Goal: Task Accomplishment & Management: Use online tool/utility

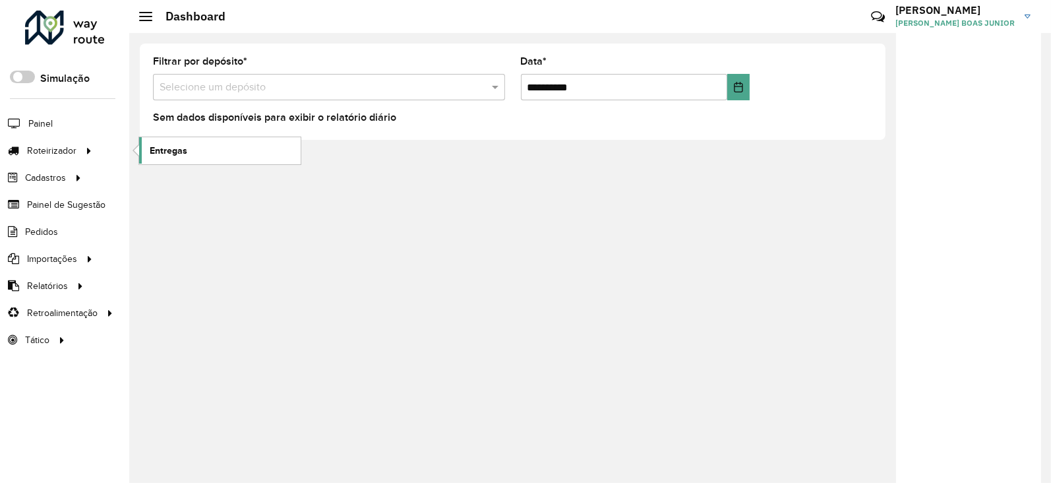
click at [146, 158] on link "Entregas" at bounding box center [220, 150] width 162 height 26
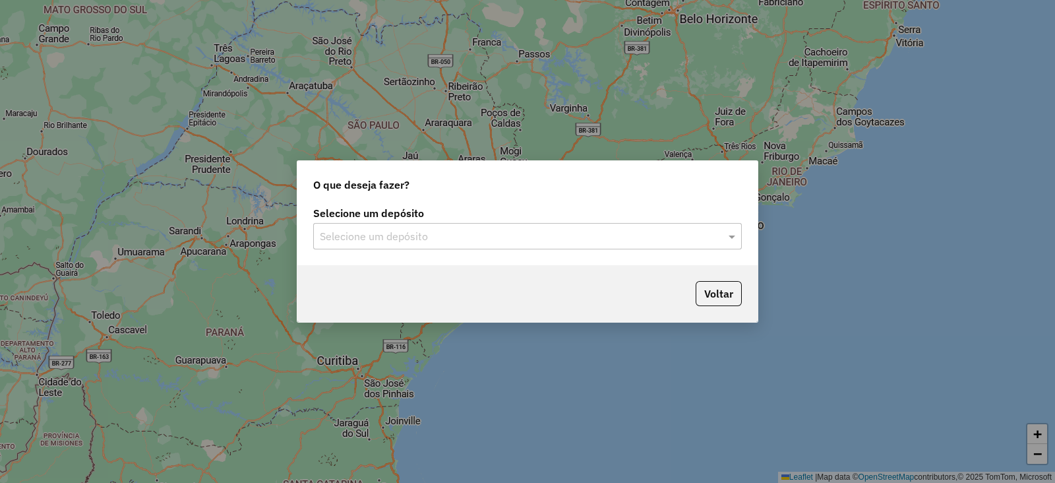
click at [429, 239] on input "text" at bounding box center [514, 237] width 389 height 16
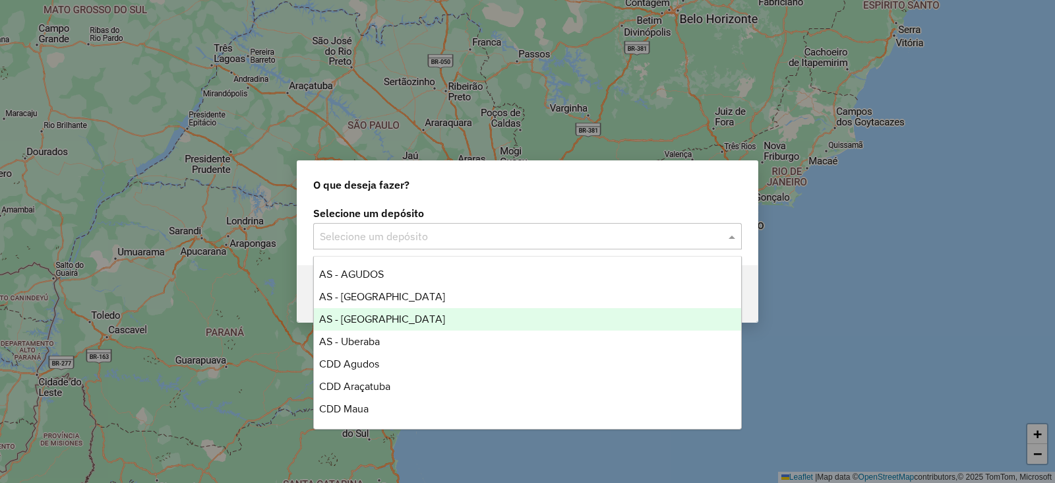
click at [454, 308] on div "AS - [GEOGRAPHIC_DATA]" at bounding box center [527, 319] width 427 height 22
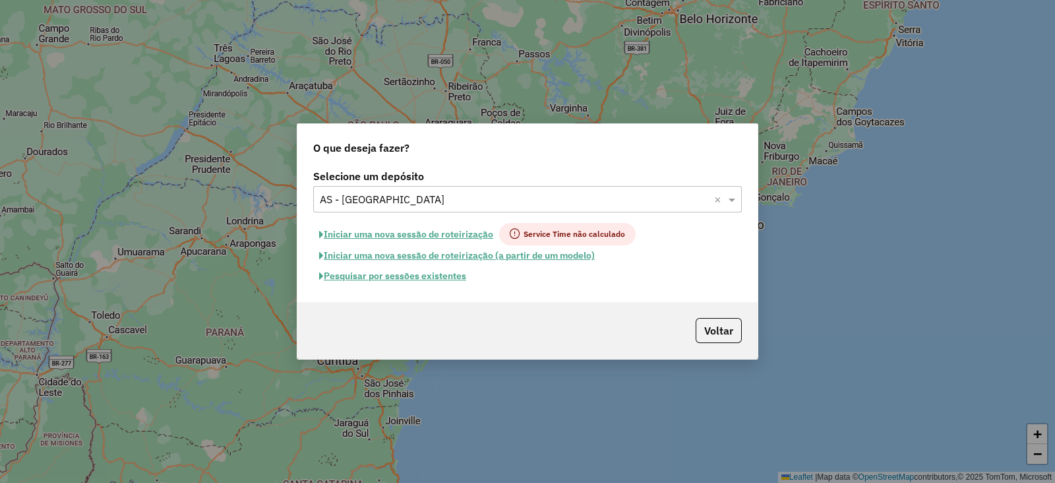
click at [454, 282] on button "Pesquisar por sessões existentes" at bounding box center [392, 276] width 159 height 20
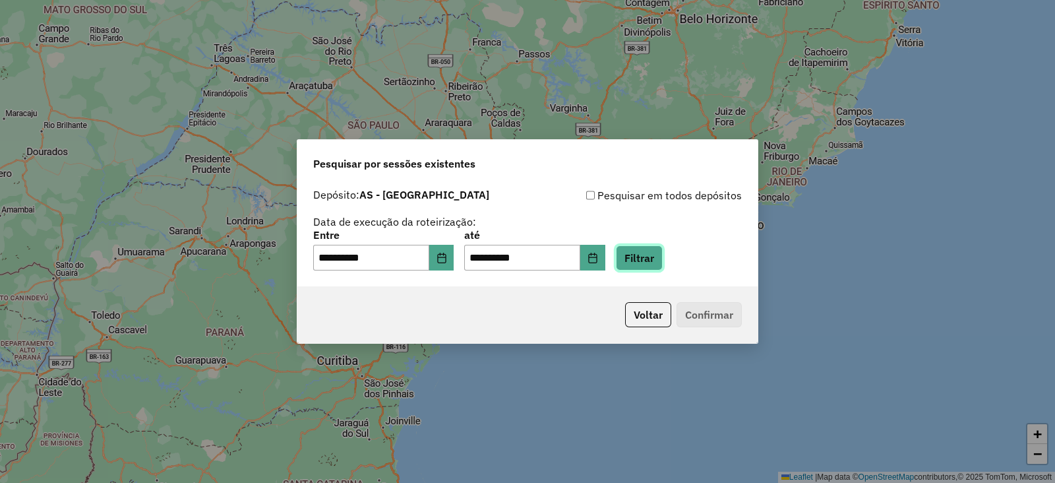
click at [659, 261] on button "Filtrar" at bounding box center [639, 257] width 47 height 25
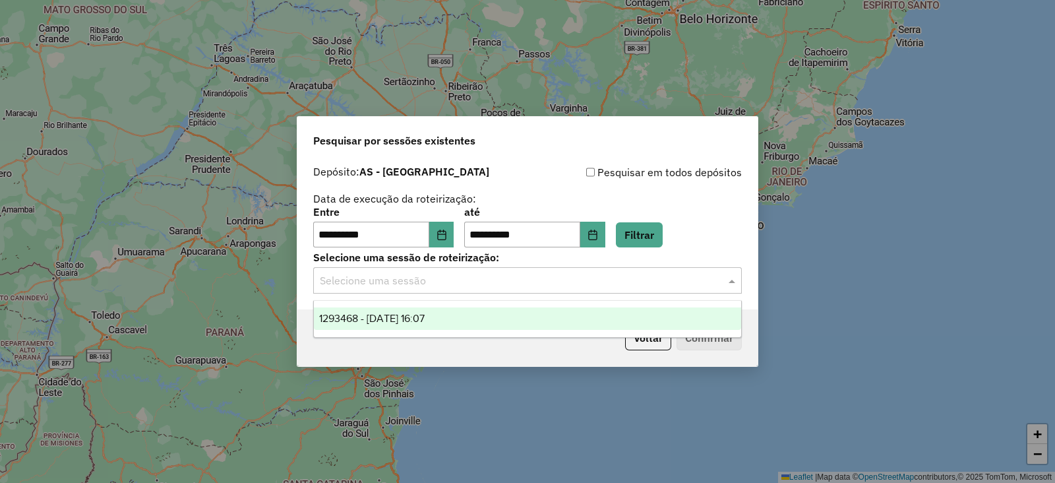
click at [403, 287] on input "text" at bounding box center [514, 281] width 389 height 16
click at [425, 314] on span "1293468 - 13/10/2025 16:07" at bounding box center [371, 318] width 105 height 11
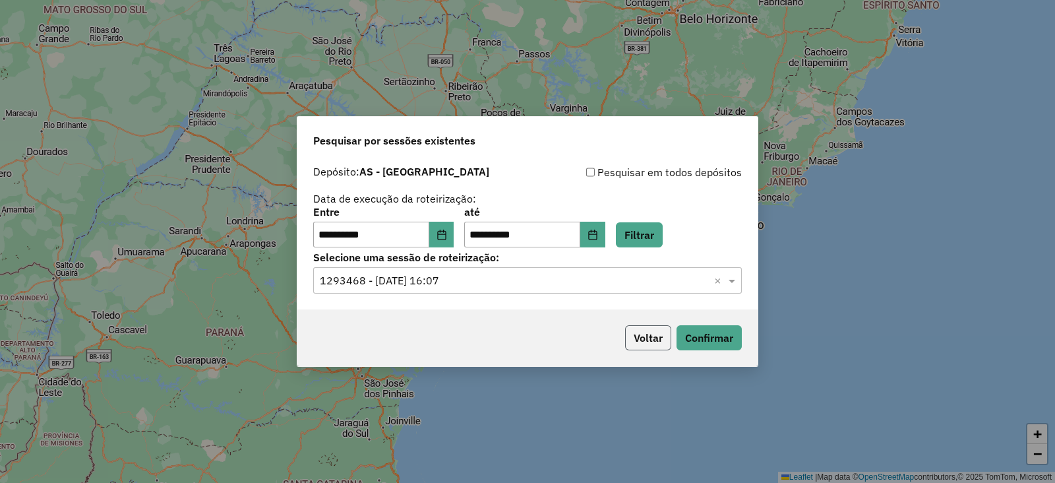
click at [666, 333] on button "Voltar" at bounding box center [648, 337] width 46 height 25
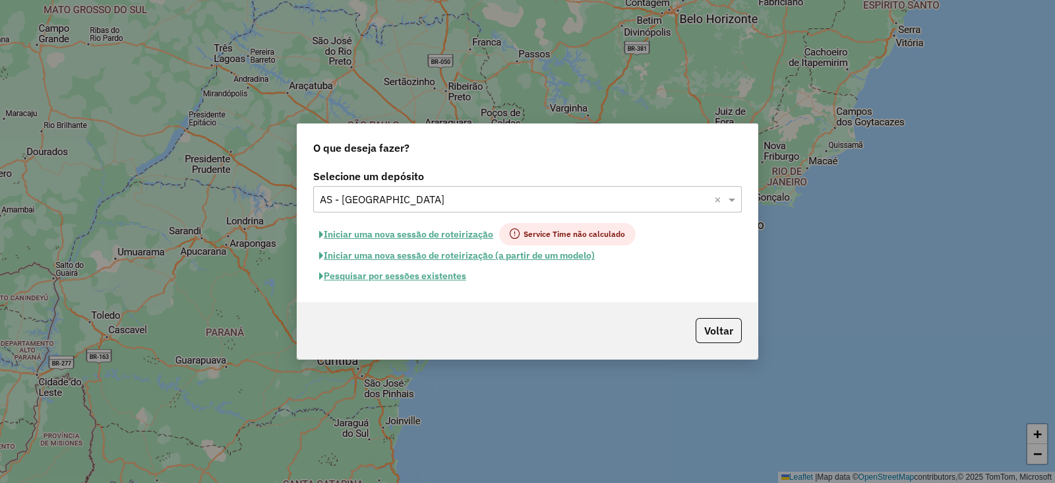
click at [689, 332] on div "Voltar" at bounding box center [527, 330] width 460 height 57
click at [452, 272] on button "Pesquisar por sessões existentes" at bounding box center [392, 276] width 159 height 20
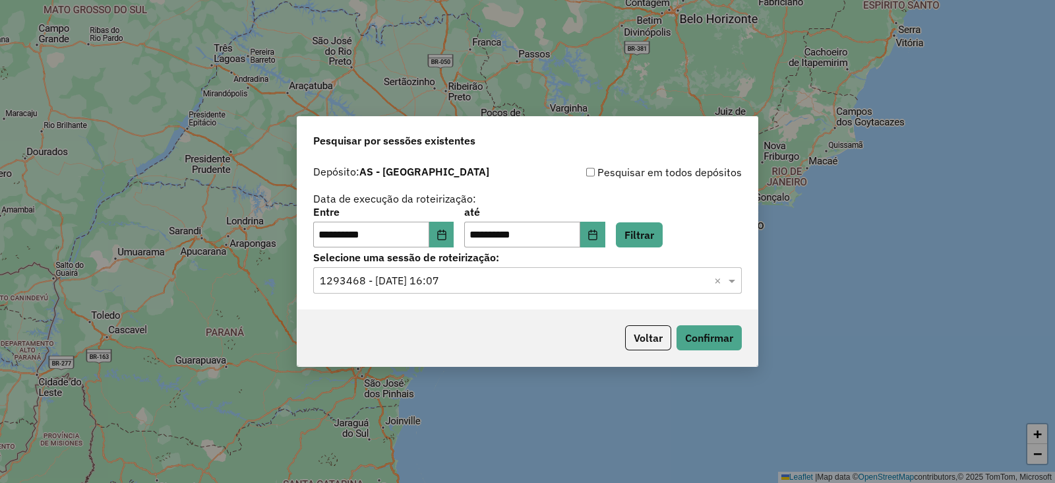
click at [492, 292] on div "Selecione uma sessão × 1293468 - 13/10/2025 16:07 ×" at bounding box center [527, 280] width 429 height 26
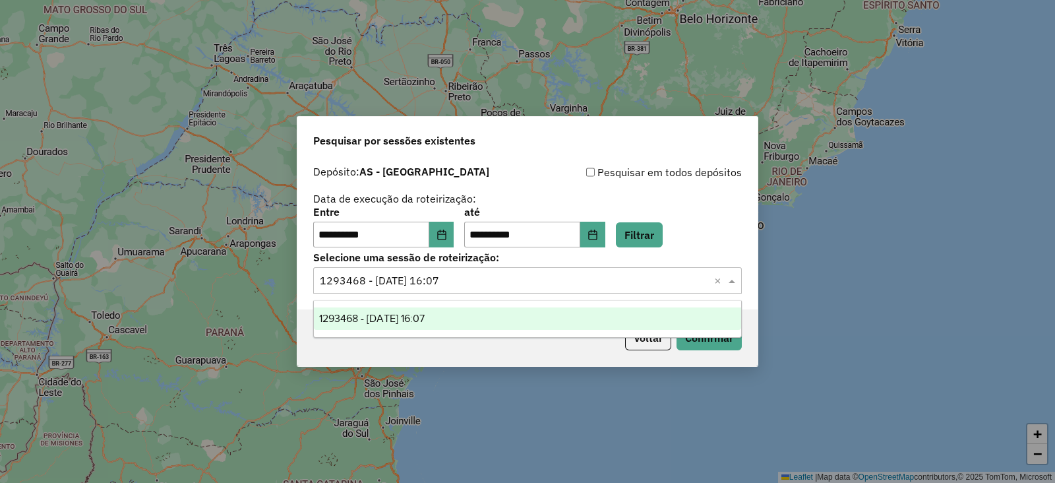
click at [548, 314] on div "1293468 - 13/10/2025 16:07" at bounding box center [527, 318] width 427 height 22
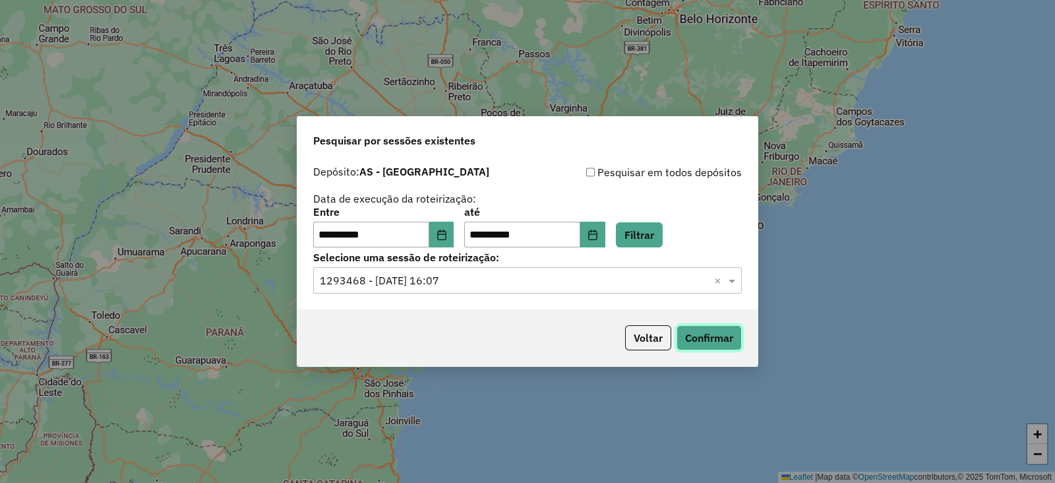
click at [713, 336] on button "Confirmar" at bounding box center [708, 337] width 65 height 25
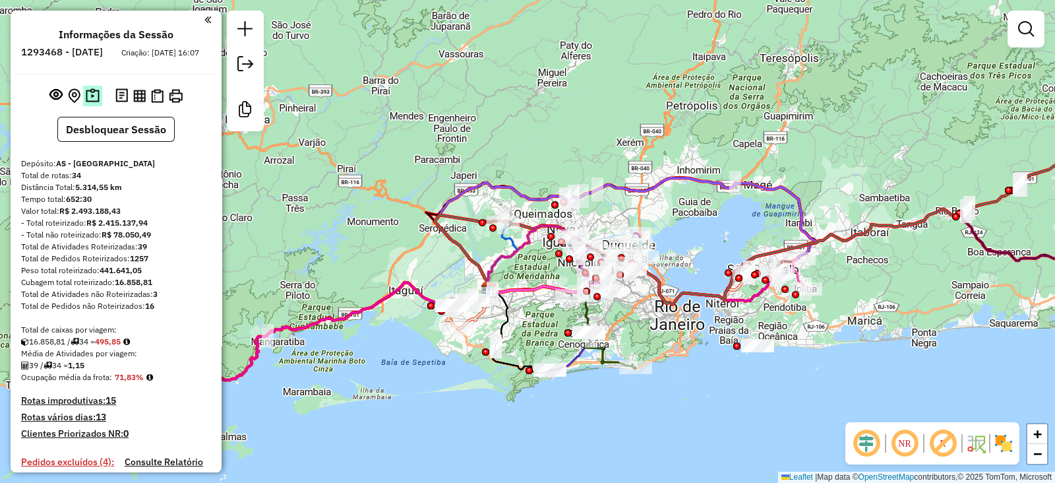
click at [94, 104] on img at bounding box center [93, 95] width 14 height 15
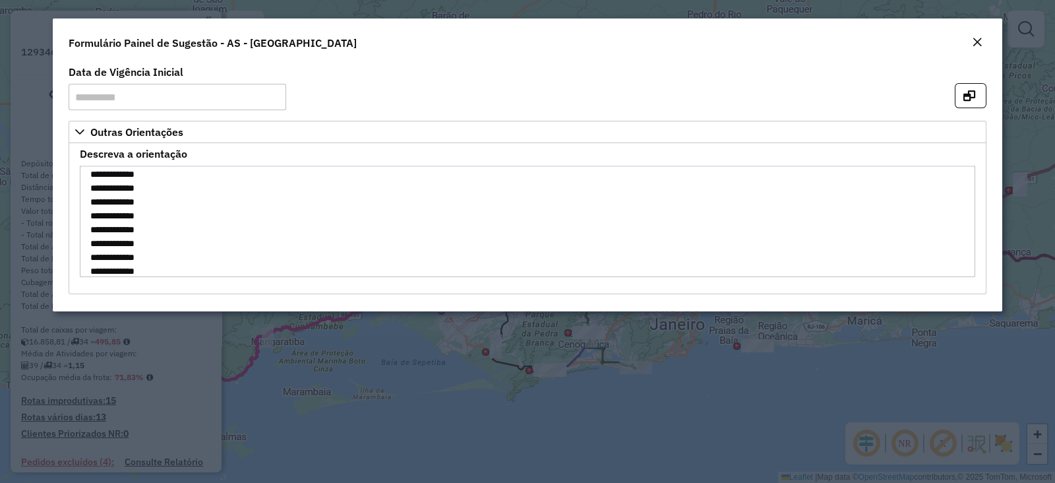
scroll to position [861, 0]
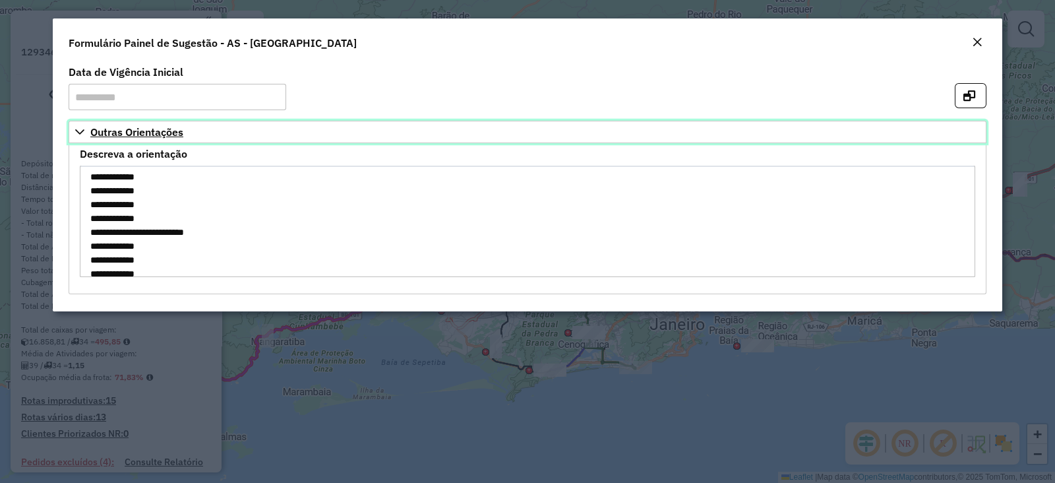
click at [84, 133] on icon at bounding box center [80, 132] width 11 height 11
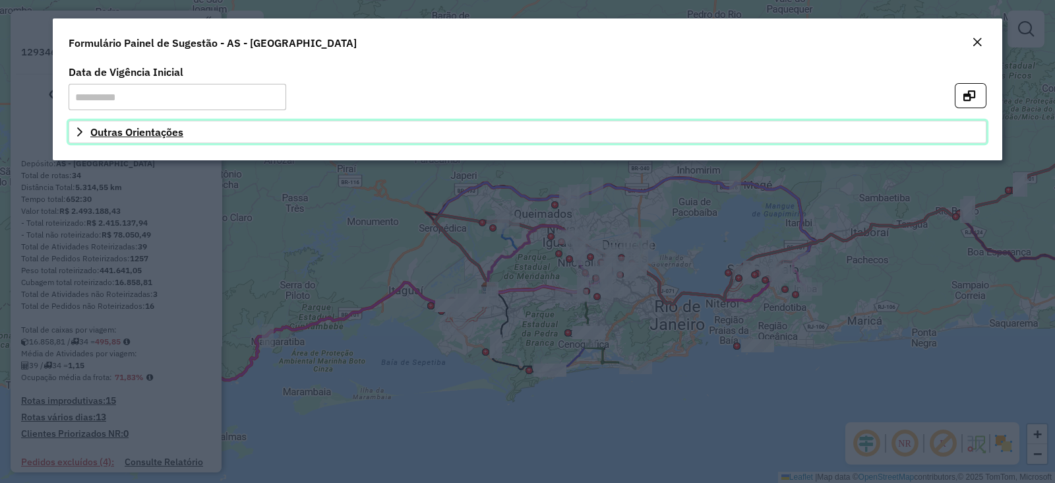
click at [78, 132] on icon at bounding box center [80, 132] width 11 height 11
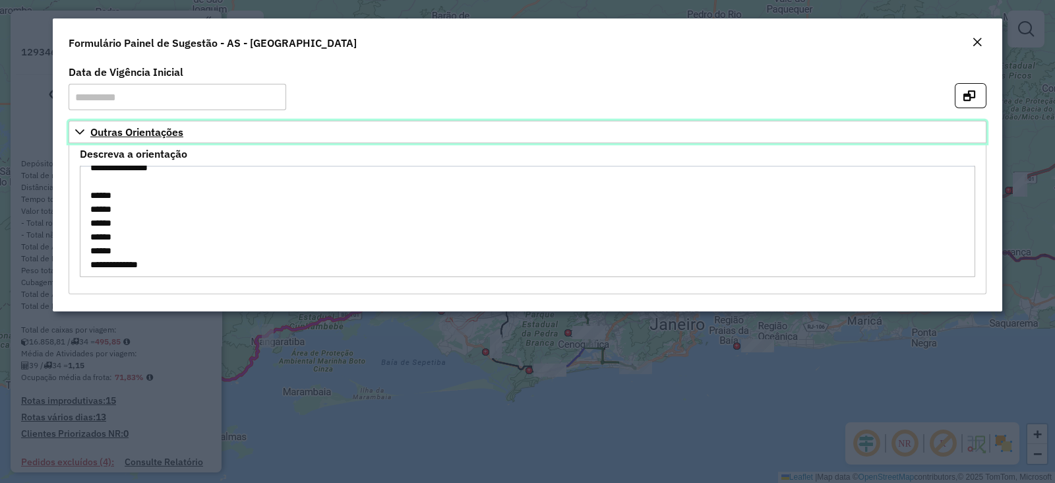
scroll to position [0, 0]
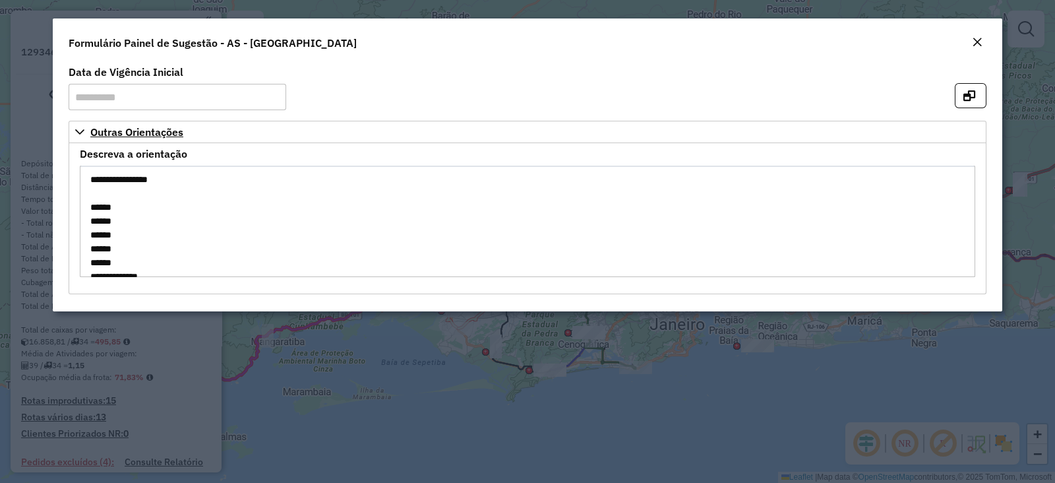
drag, startPoint x: 93, startPoint y: 212, endPoint x: 121, endPoint y: 239, distance: 38.2
click at [109, 249] on textarea "Descreva a orientação" at bounding box center [527, 220] width 895 height 111
click at [164, 210] on textarea "Descreva a orientação" at bounding box center [527, 220] width 895 height 111
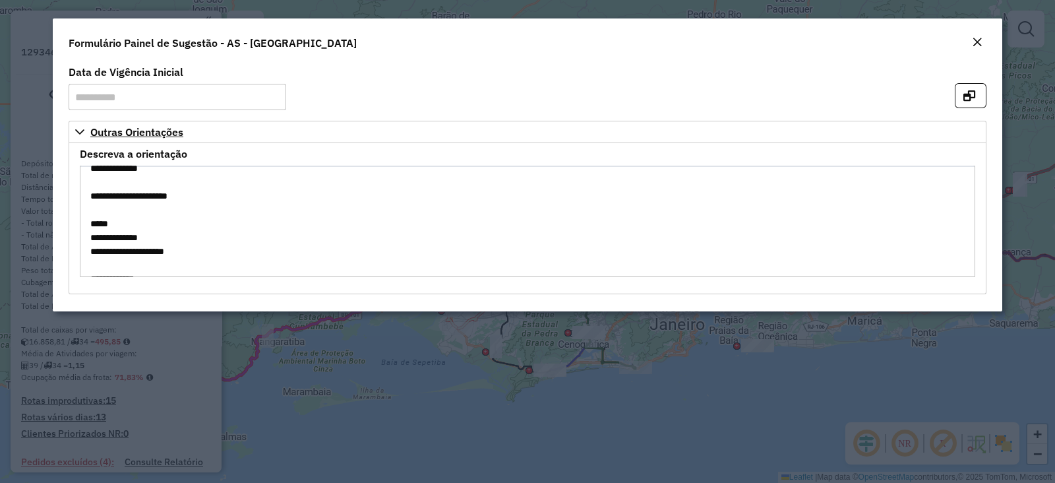
scroll to position [82, 0]
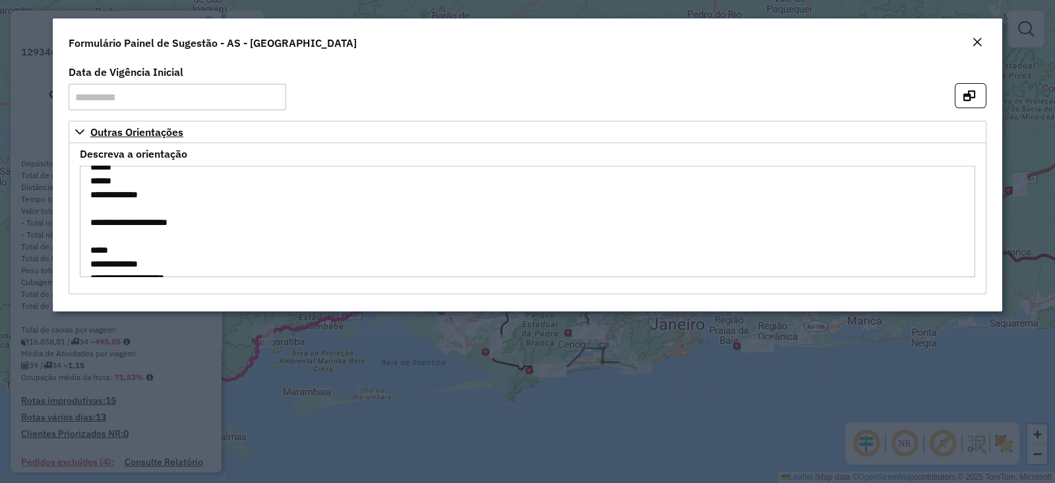
click at [164, 245] on textarea "Descreva a orientação" at bounding box center [527, 220] width 895 height 111
drag, startPoint x: 155, startPoint y: 243, endPoint x: 162, endPoint y: 249, distance: 8.9
click at [162, 249] on textarea "Descreva a orientação" at bounding box center [527, 220] width 895 height 111
click at [211, 212] on textarea "Descreva a orientação" at bounding box center [527, 220] width 895 height 111
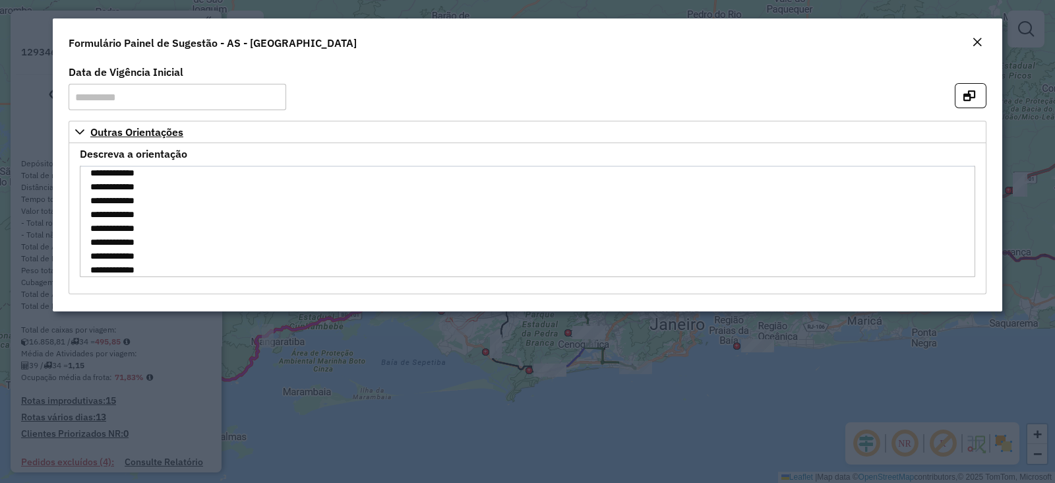
scroll to position [446, 0]
drag, startPoint x: 94, startPoint y: 215, endPoint x: 208, endPoint y: 258, distance: 121.2
click at [206, 258] on textarea "Descreva a orientação" at bounding box center [527, 220] width 895 height 111
click at [191, 231] on textarea "Descreva a orientação" at bounding box center [527, 220] width 895 height 111
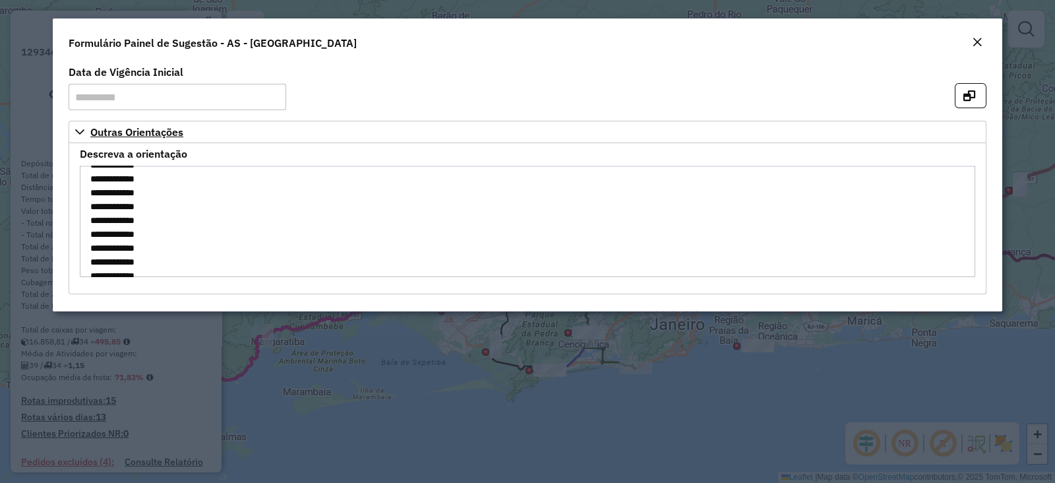
click at [970, 44] on button "Close" at bounding box center [977, 42] width 18 height 17
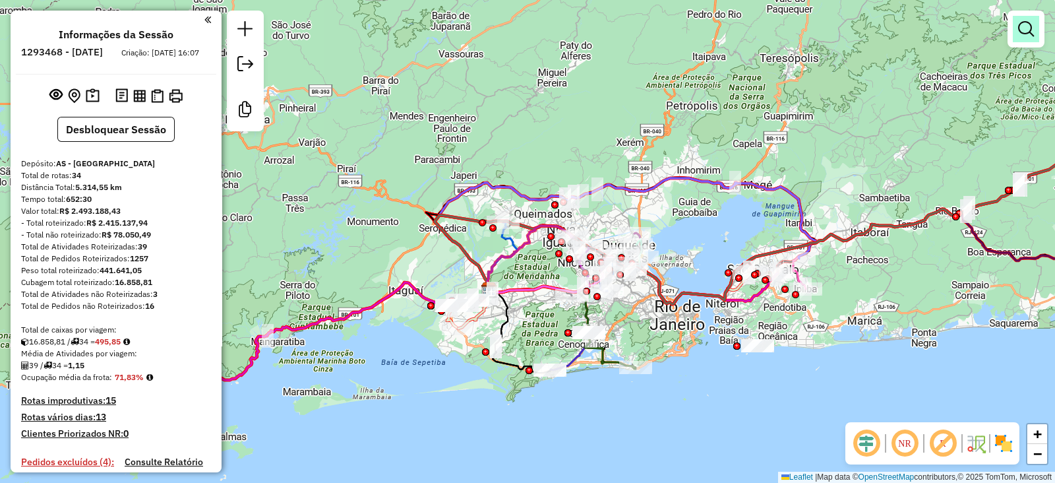
click at [1031, 27] on em at bounding box center [1026, 29] width 16 height 16
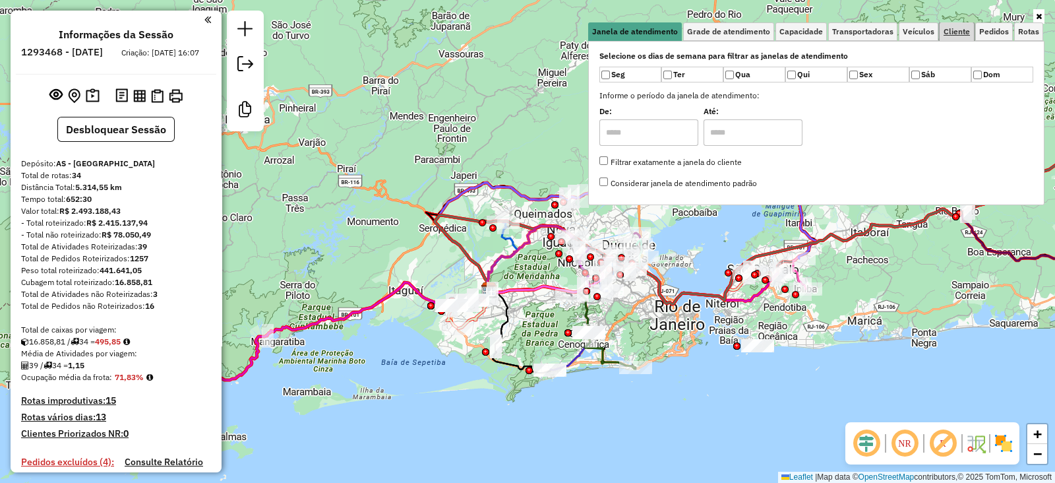
click at [967, 36] on span "Cliente" at bounding box center [956, 32] width 26 height 8
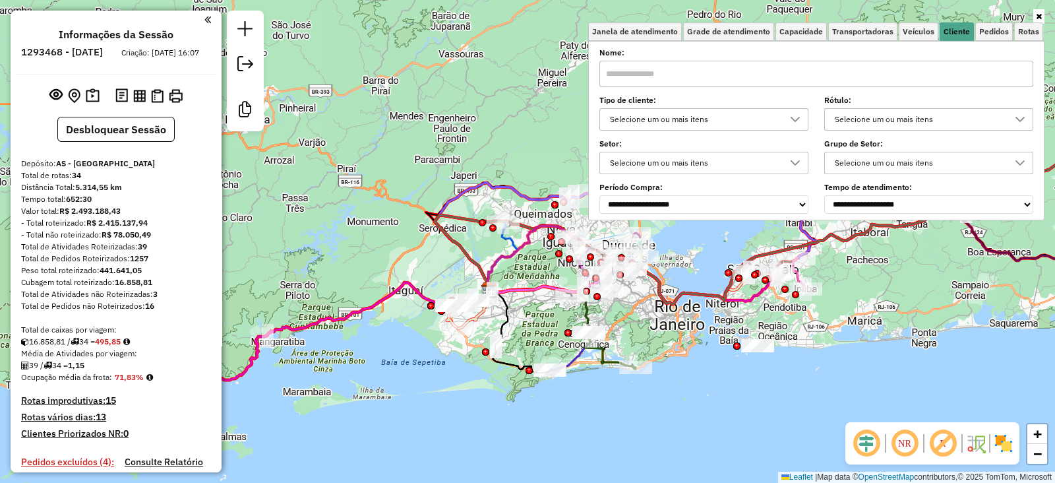
click at [715, 125] on div "Selecione um ou mais itens" at bounding box center [693, 119] width 177 height 21
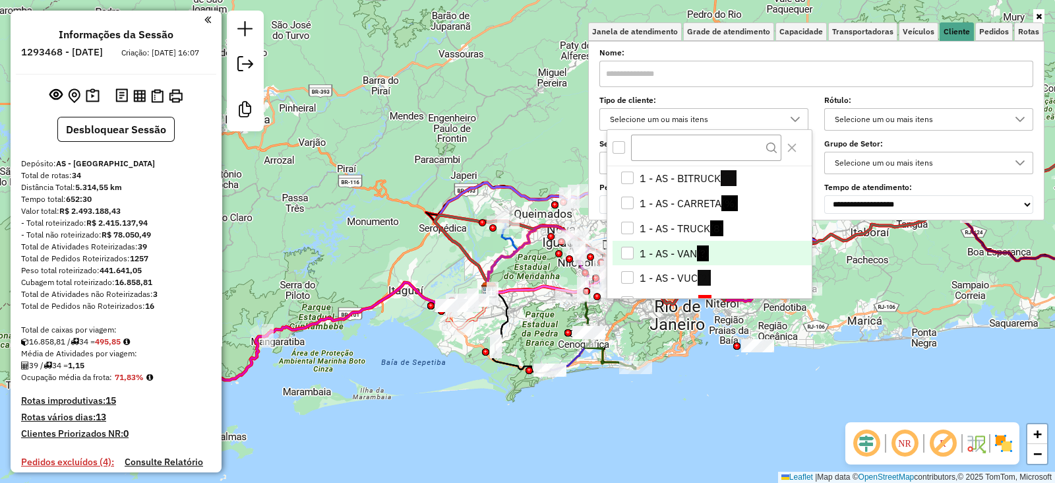
scroll to position [0, 0]
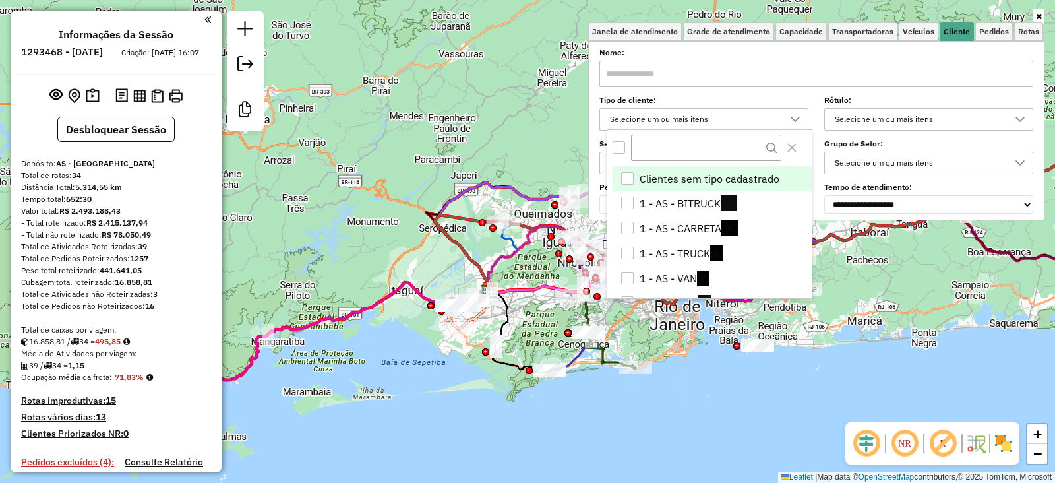
click at [713, 178] on li "Clientes sem tipo cadastrado" at bounding box center [712, 178] width 199 height 25
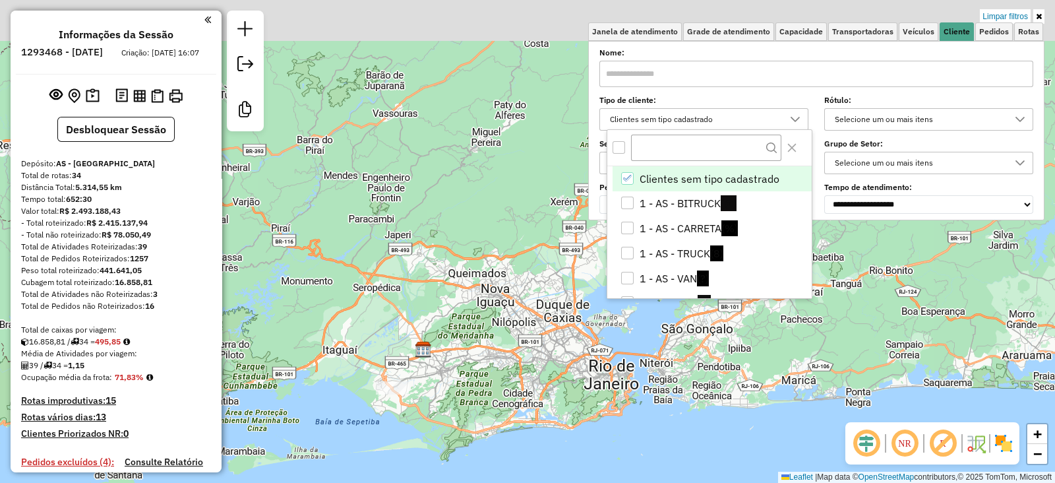
drag, startPoint x: 551, startPoint y: 150, endPoint x: 475, endPoint y: 219, distance: 102.7
click at [475, 219] on div "Limpar filtros Janela de atendimento Grade de atendimento Capacidade Transporta…" at bounding box center [527, 241] width 1055 height 483
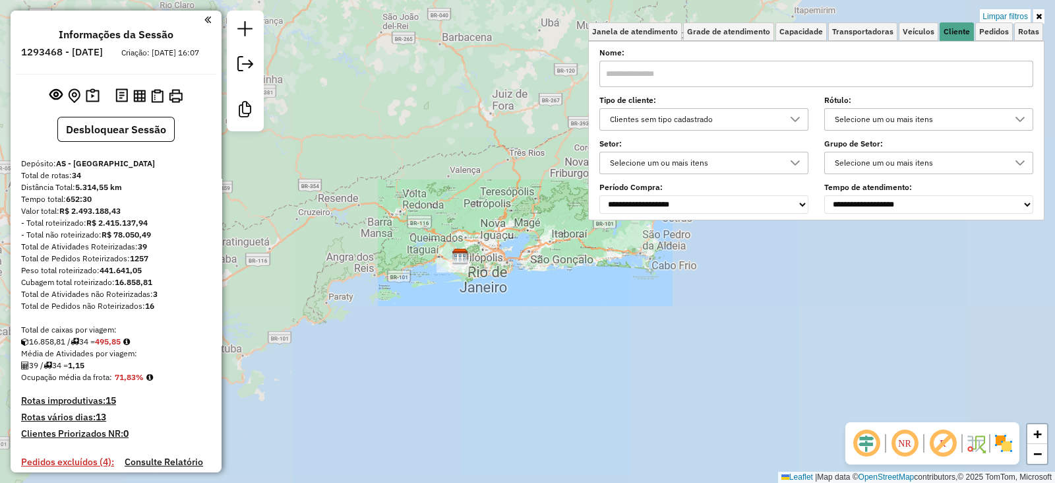
click at [498, 235] on div "Limpar filtros Janela de atendimento Grade de atendimento Capacidade Transporta…" at bounding box center [527, 241] width 1055 height 483
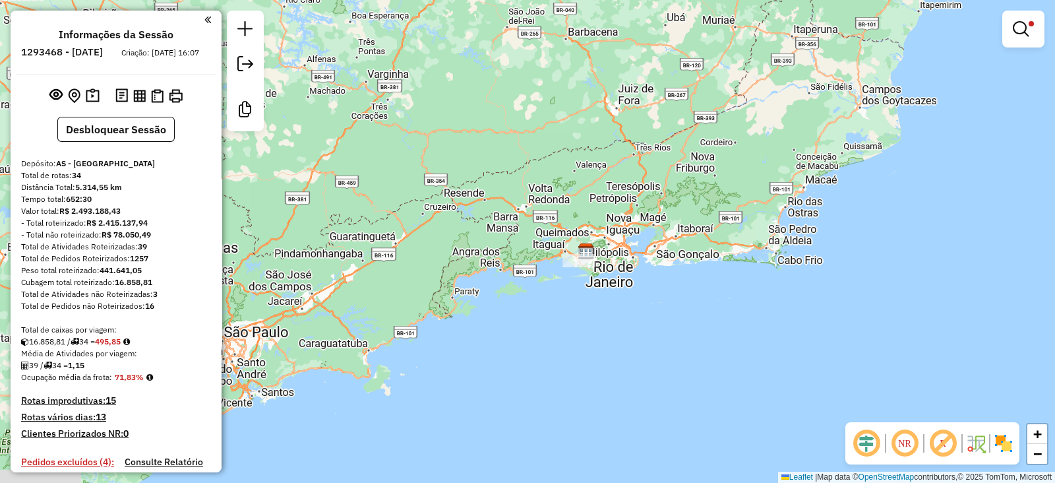
drag, startPoint x: 688, startPoint y: 258, endPoint x: 600, endPoint y: 213, distance: 99.4
click at [600, 213] on div "Limpar filtros Janela de atendimento Grade de atendimento Capacidade Transporta…" at bounding box center [527, 241] width 1055 height 483
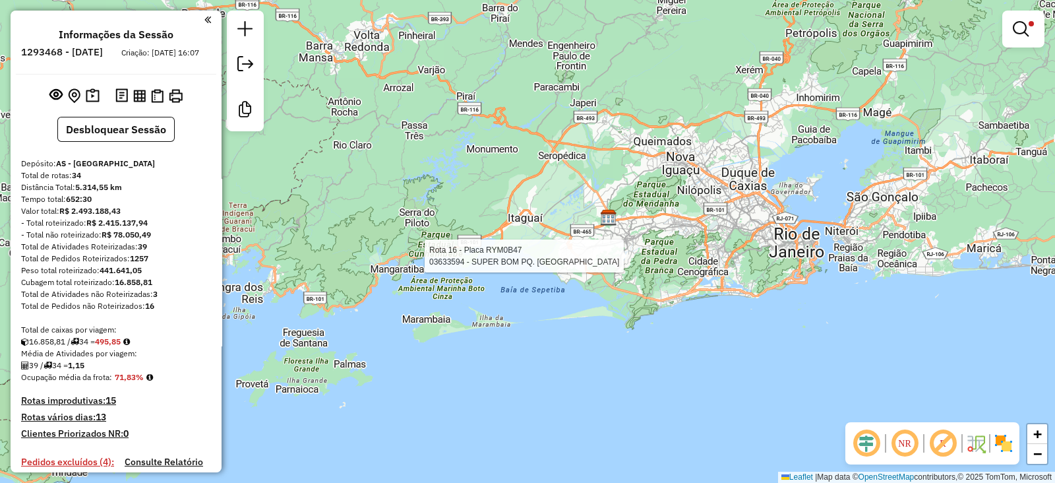
select select "**********"
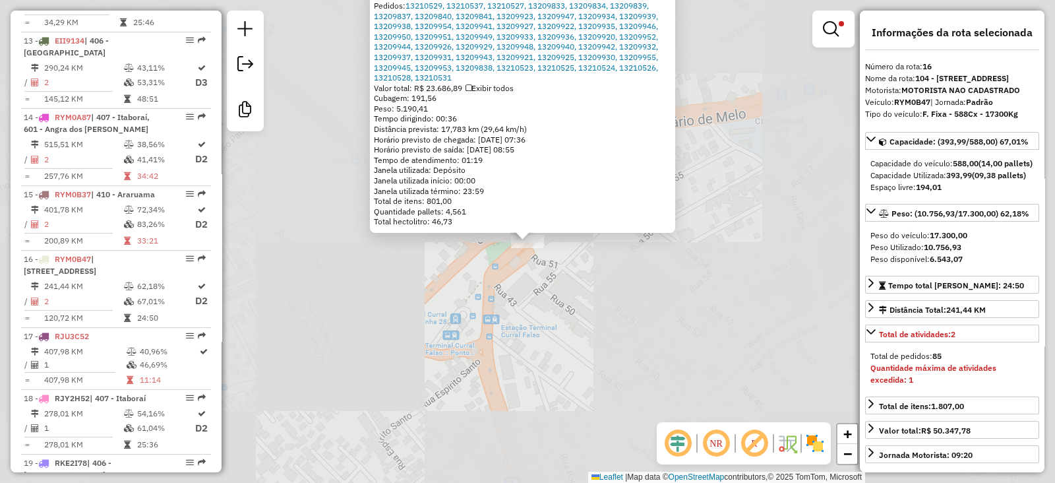
scroll to position [1581, 0]
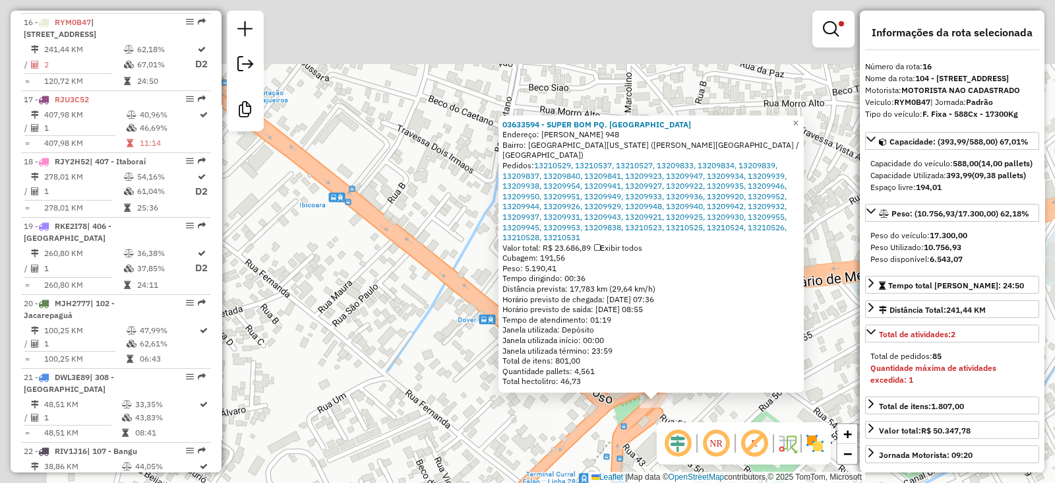
drag, startPoint x: 630, startPoint y: 411, endPoint x: 696, endPoint y: 484, distance: 98.5
click at [696, 482] on html "Aplicando filtros Pop-up bloqueado! Seu navegador bloqueou automáticamente a ab…" at bounding box center [527, 241] width 1055 height 483
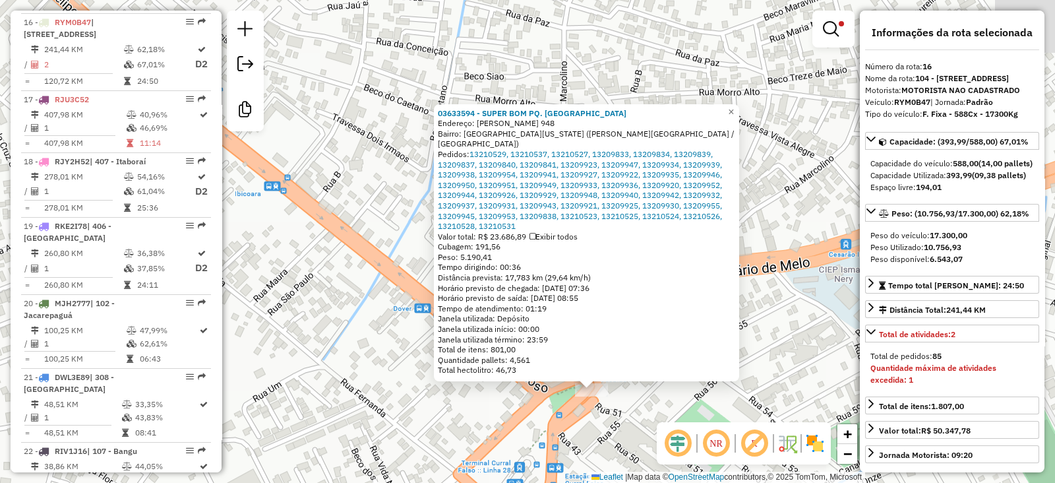
drag, startPoint x: 411, startPoint y: 409, endPoint x: 398, endPoint y: 405, distance: 13.6
click at [398, 405] on div "03633594 - SUPER BOM PQ. [PERSON_NAME]: [PERSON_NAME] 948 Bairro: [GEOGRAPHIC_D…" at bounding box center [527, 241] width 1055 height 483
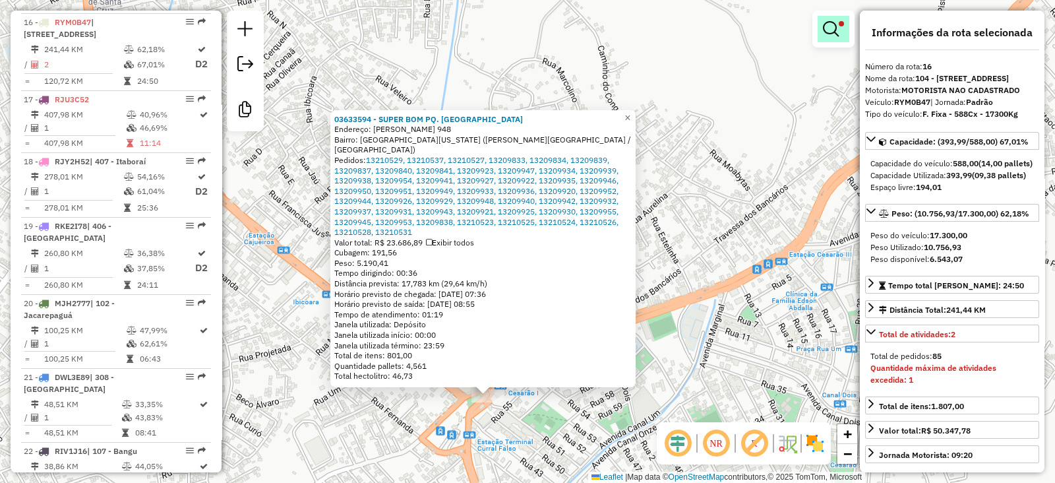
click at [831, 35] on em at bounding box center [831, 29] width 16 height 16
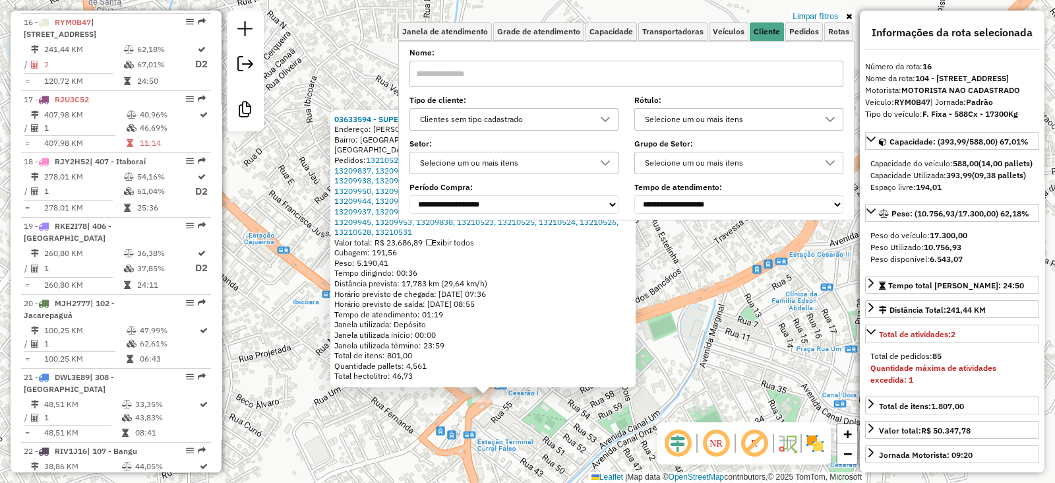
click at [515, 119] on div "Clientes sem tipo cadastrado" at bounding box center [503, 119] width 177 height 21
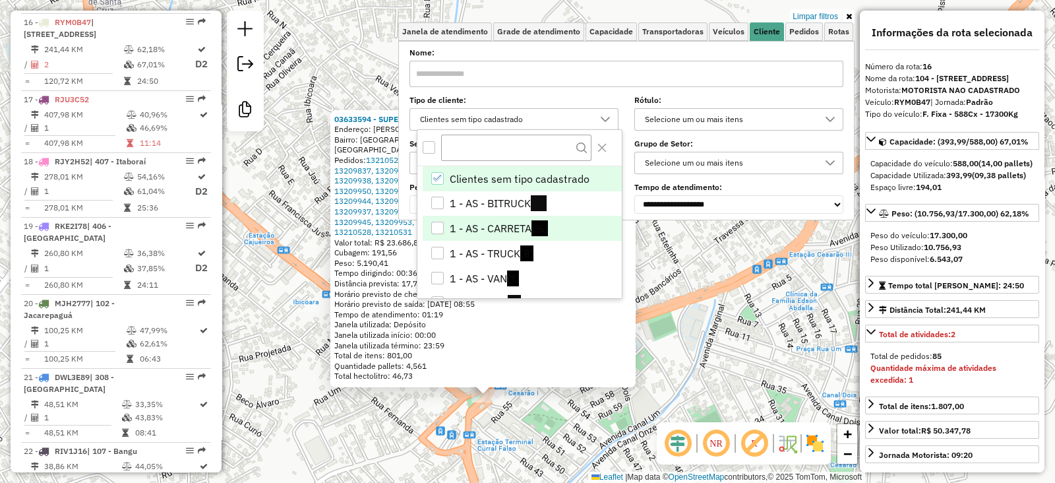
scroll to position [53, 0]
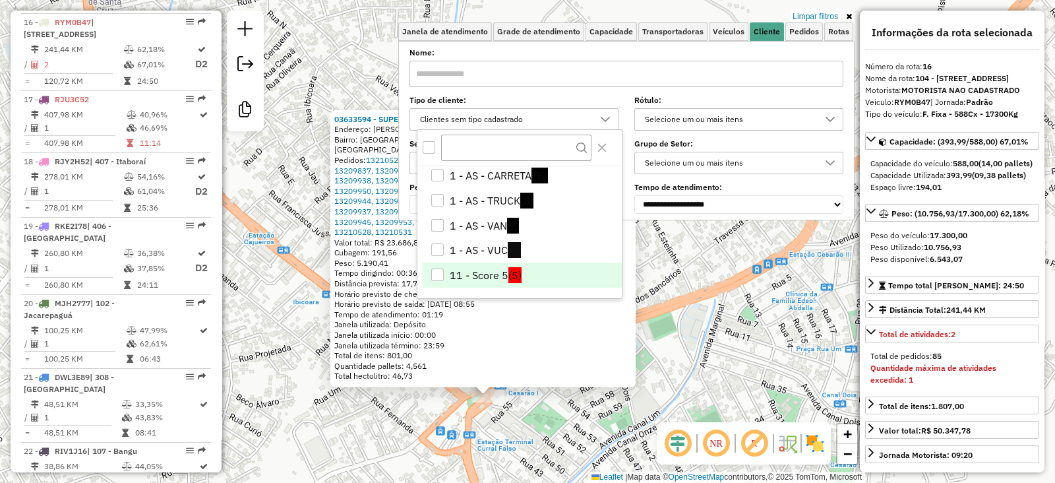
click at [493, 278] on li "11 - Score 5 (5)" at bounding box center [522, 274] width 199 height 25
click at [633, 407] on div "03633594 - SUPER BOM PQ. [PERSON_NAME]: [PERSON_NAME] 948 Bairro: [GEOGRAPHIC_D…" at bounding box center [527, 241] width 1055 height 483
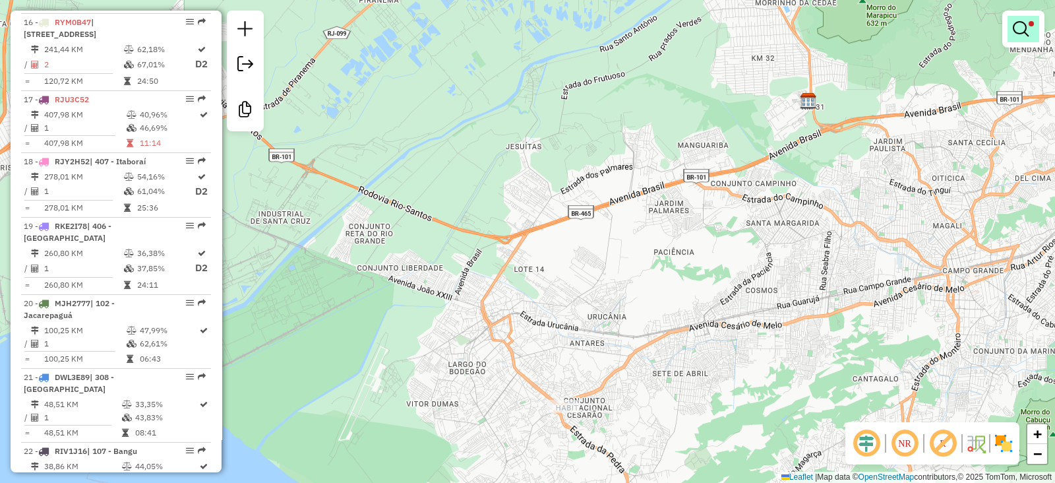
click at [1015, 30] on em at bounding box center [1021, 29] width 16 height 16
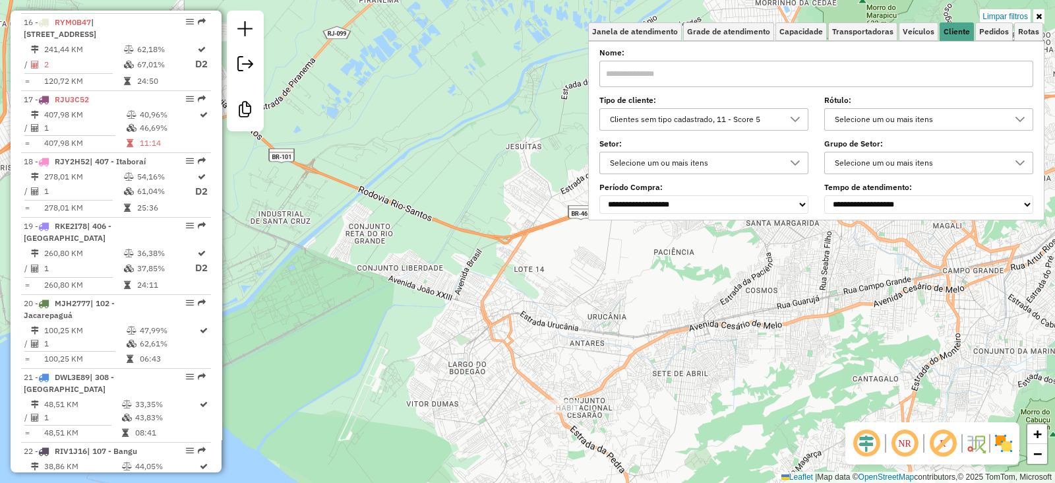
click at [705, 113] on div "Clientes sem tipo cadastrado, 11 - Score 5" at bounding box center [693, 119] width 177 height 21
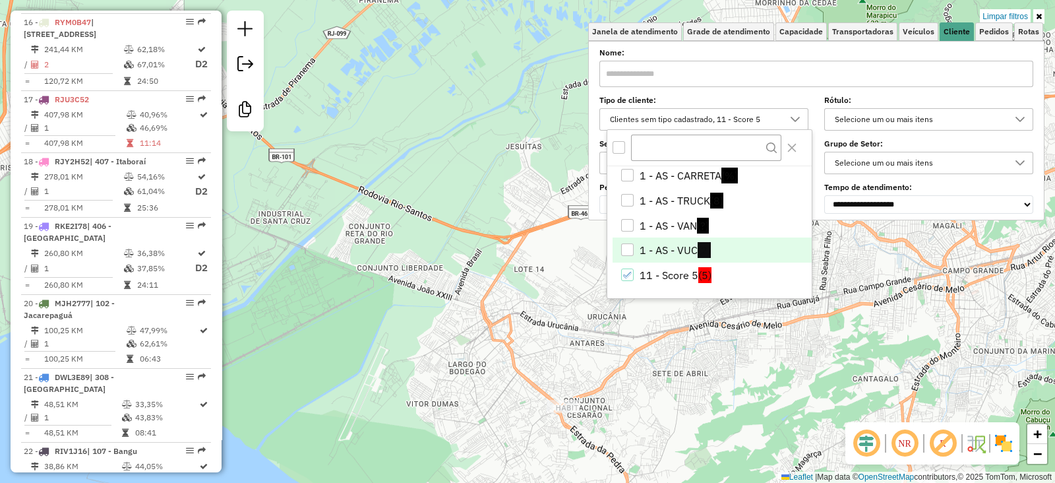
click at [679, 252] on li "1 - AS - VUC (2)" at bounding box center [712, 249] width 199 height 25
click at [679, 222] on li "1 - AS - VAN (?)" at bounding box center [712, 225] width 199 height 25
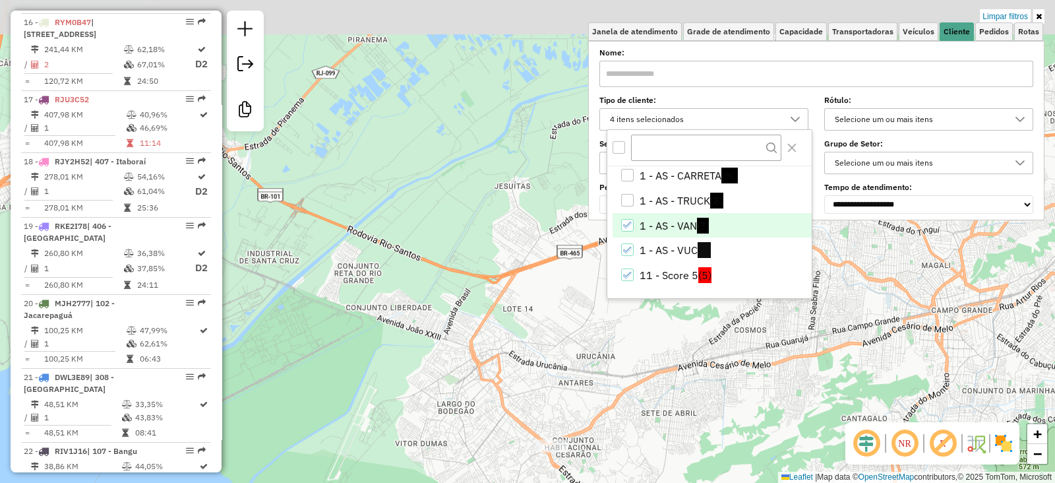
drag, startPoint x: 525, startPoint y: 171, endPoint x: 511, endPoint y: 220, distance: 51.5
click at [511, 220] on div "Limpar filtros Janela de atendimento Grade de atendimento Capacidade Transporta…" at bounding box center [527, 241] width 1055 height 483
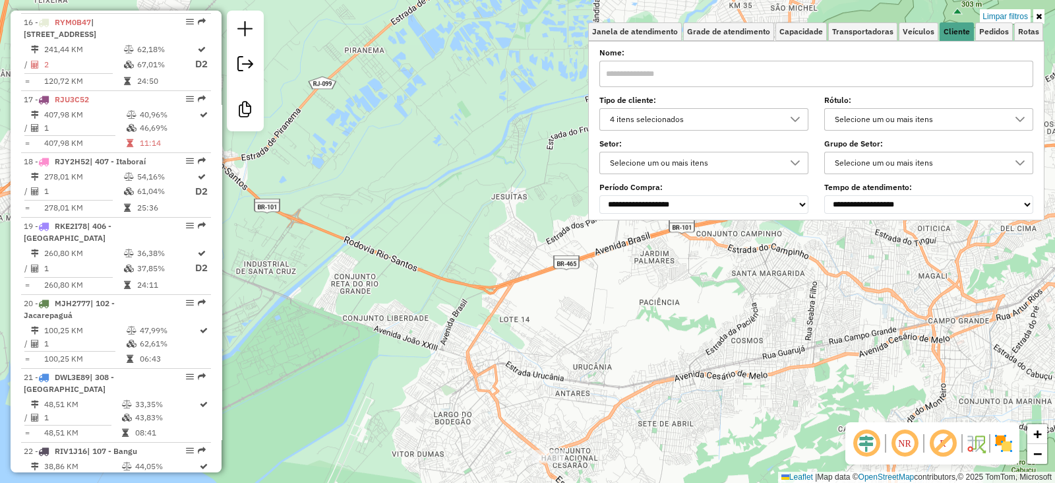
click at [646, 344] on div "Limpar filtros Janela de atendimento Grade de atendimento Capacidade Transporta…" at bounding box center [527, 241] width 1055 height 483
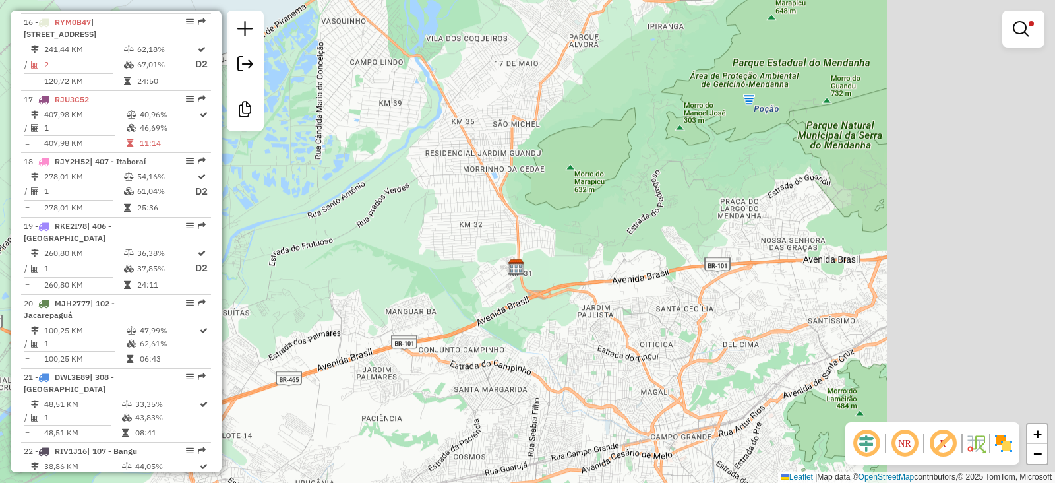
drag, startPoint x: 725, startPoint y: 324, endPoint x: 489, endPoint y: 415, distance: 253.6
click at [489, 415] on div "Limpar filtros Janela de atendimento Grade de atendimento Capacidade Transporta…" at bounding box center [527, 241] width 1055 height 483
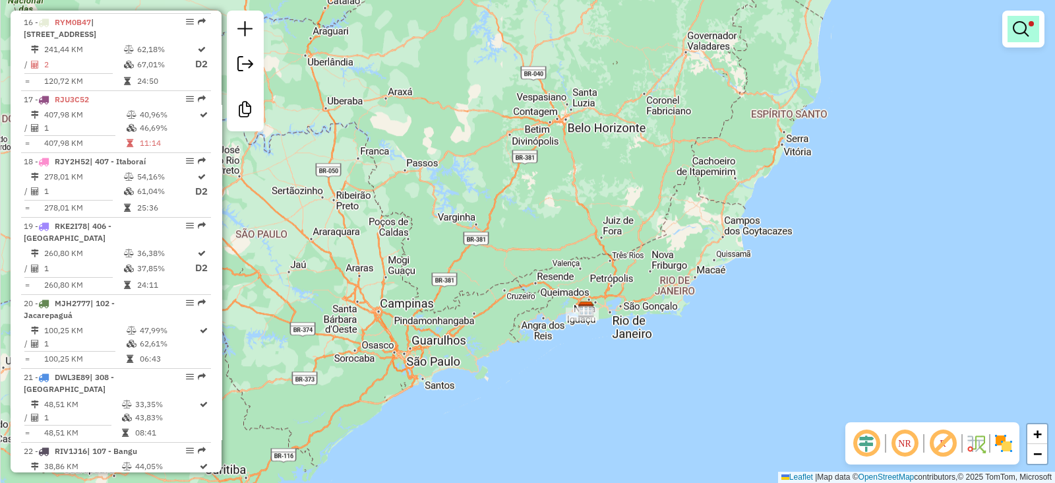
click at [1027, 17] on link at bounding box center [1023, 29] width 32 height 26
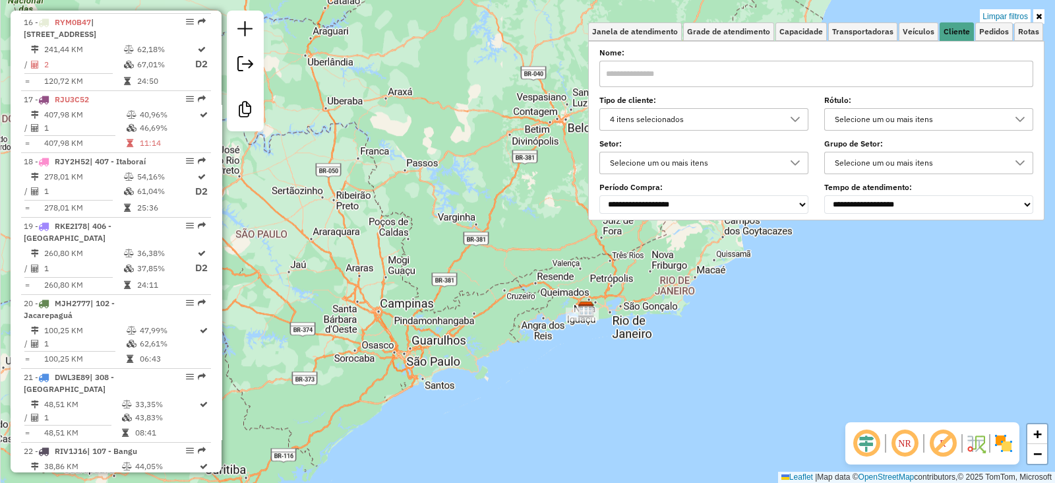
click at [488, 177] on div "Limpar filtros Janela de atendimento Grade de atendimento Capacidade Transporta…" at bounding box center [527, 241] width 1055 height 483
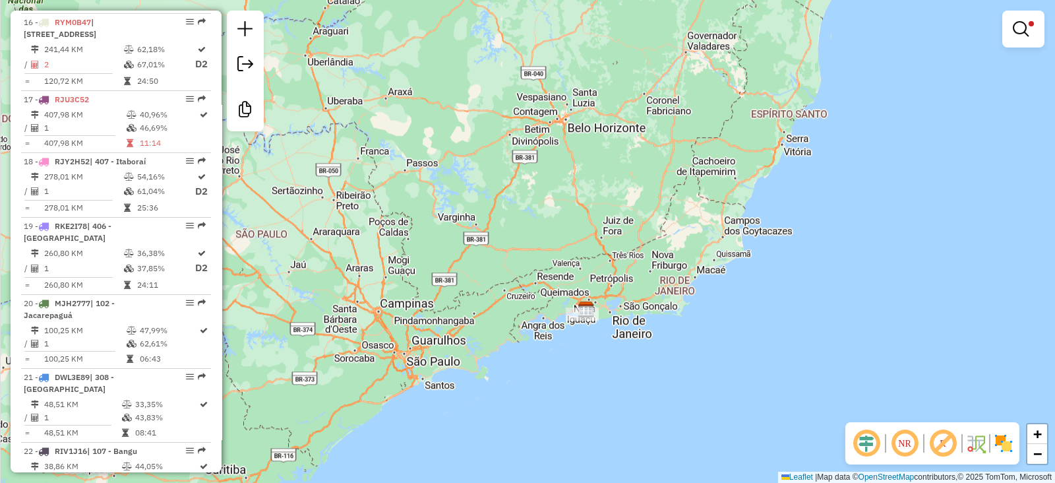
click at [734, 184] on div "Limpar filtros Janela de atendimento Grade de atendimento Capacidade Transporta…" at bounding box center [527, 241] width 1055 height 483
